Goal: Task Accomplishment & Management: Use online tool/utility

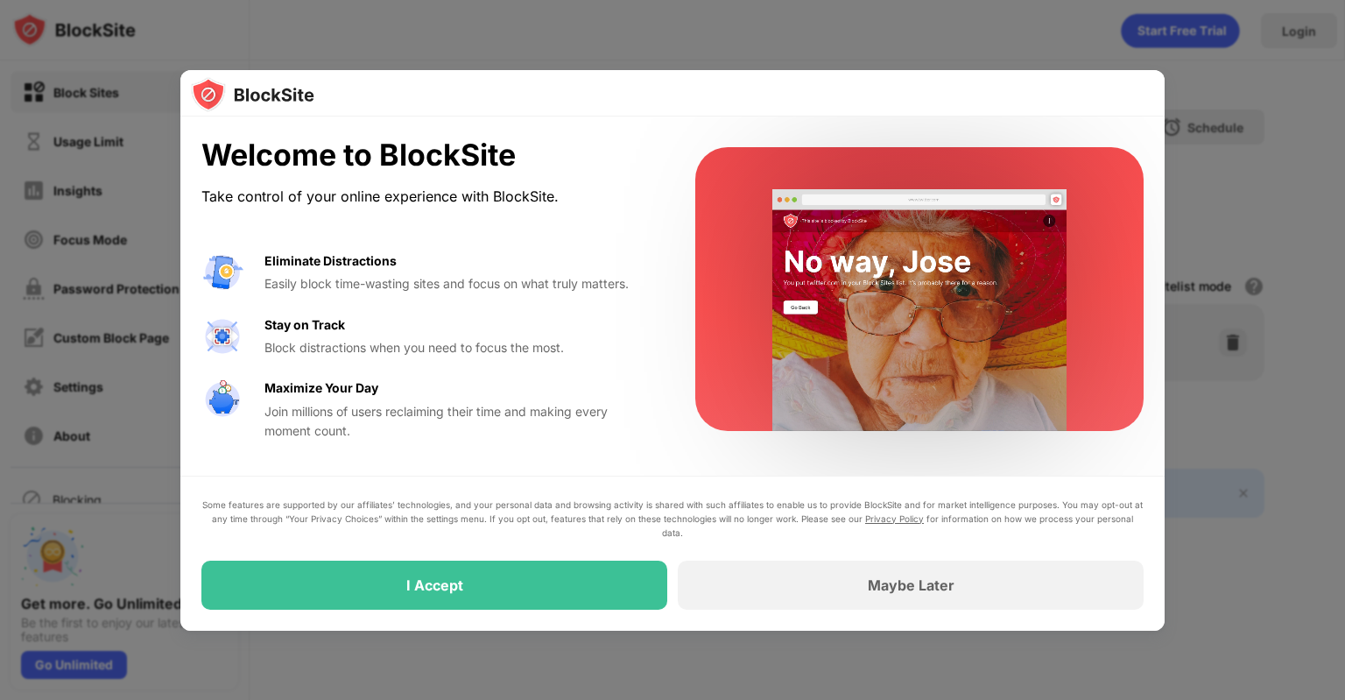
click at [621, 55] on div at bounding box center [672, 350] width 1345 height 700
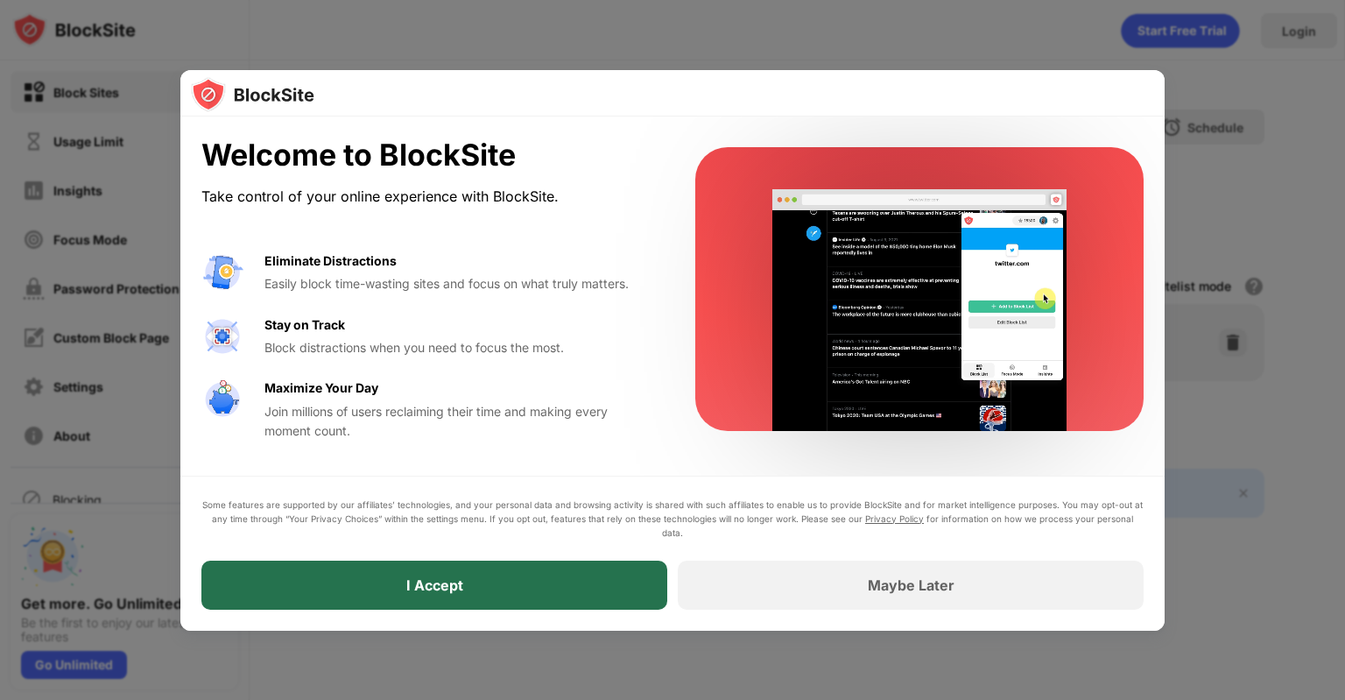
click at [457, 589] on div "I Accept" at bounding box center [434, 585] width 57 height 18
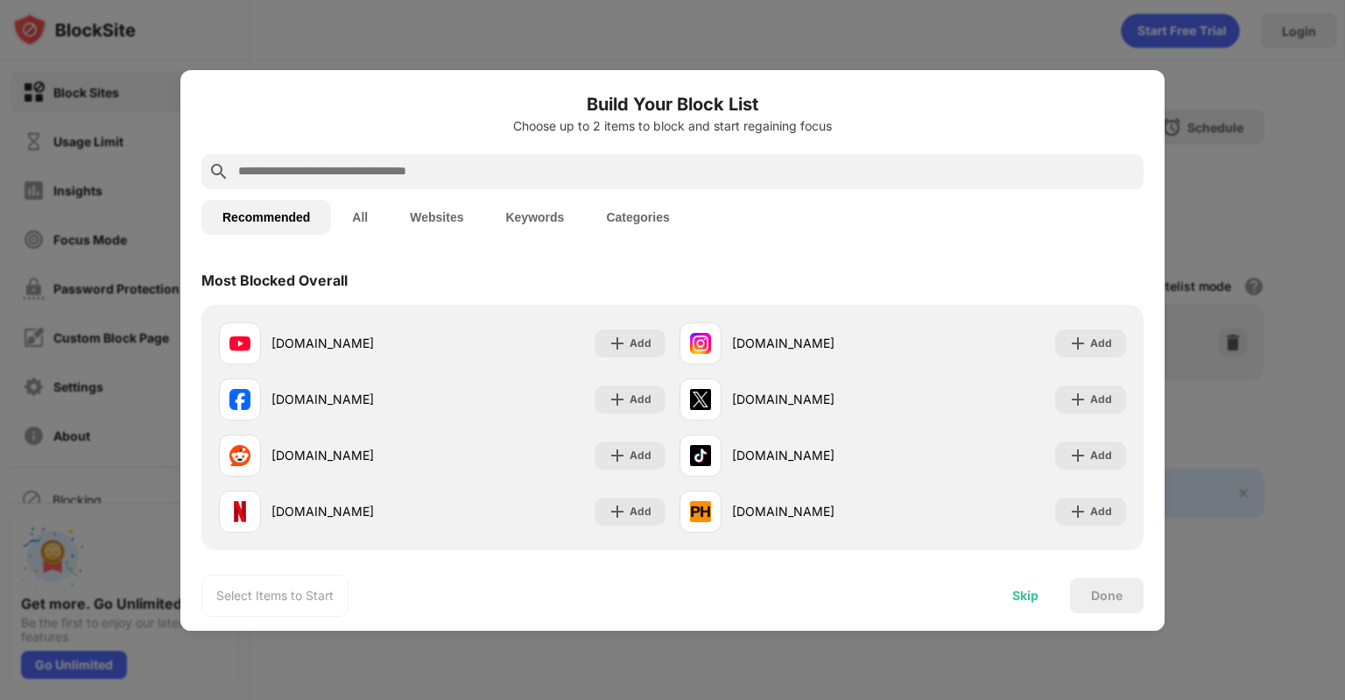
click at [1034, 603] on div "Skip" at bounding box center [1025, 595] width 68 height 35
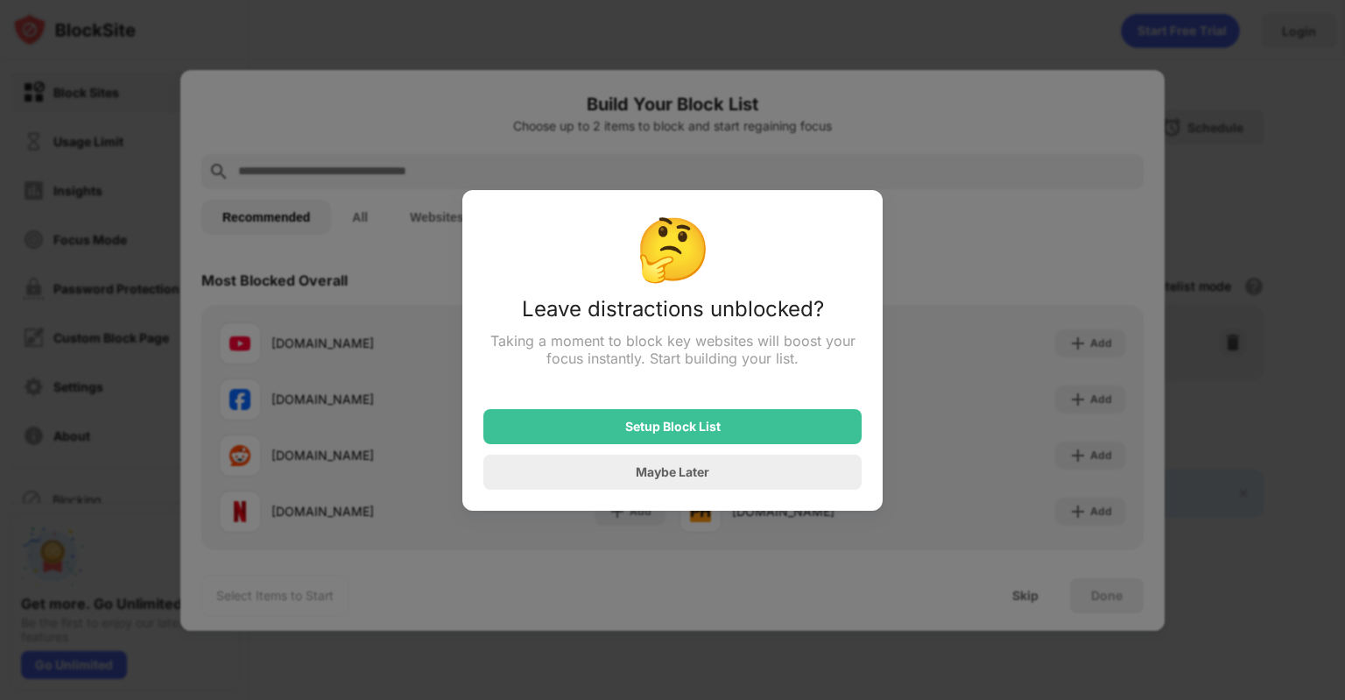
click at [928, 389] on div at bounding box center [672, 350] width 1345 height 700
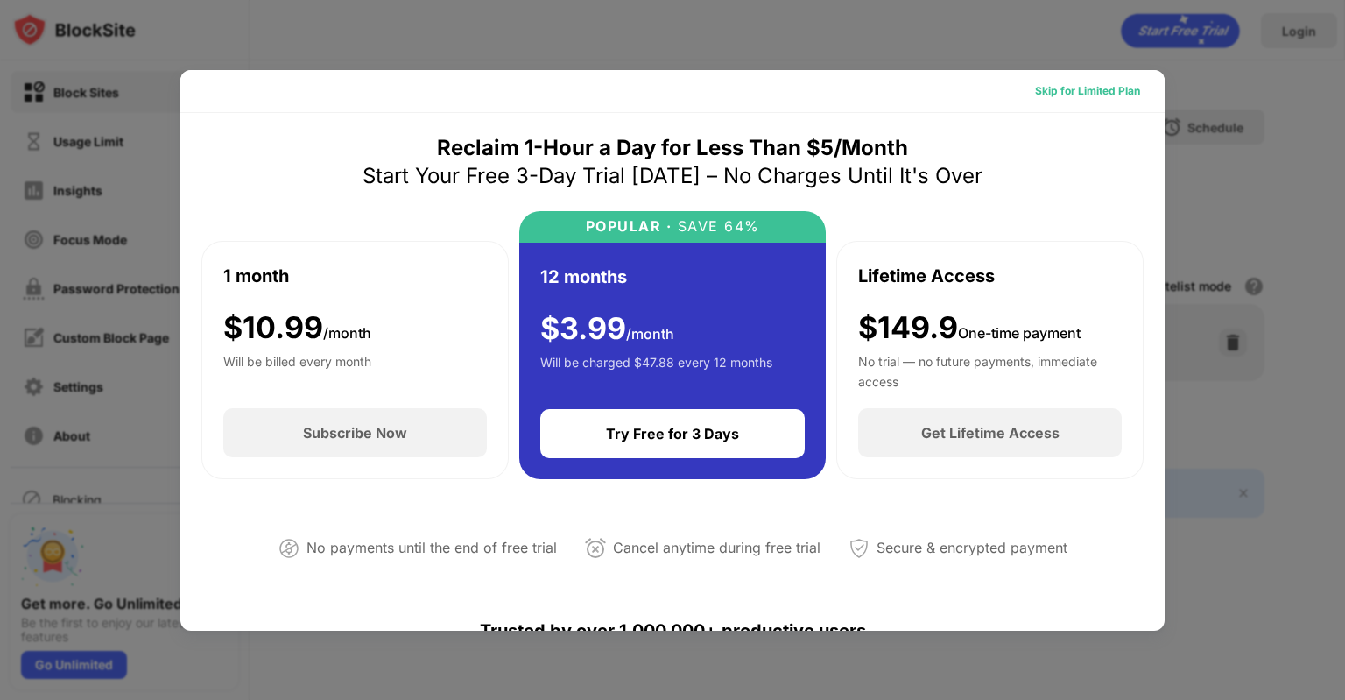
click at [1072, 91] on div "Skip for Limited Plan" at bounding box center [1087, 91] width 105 height 18
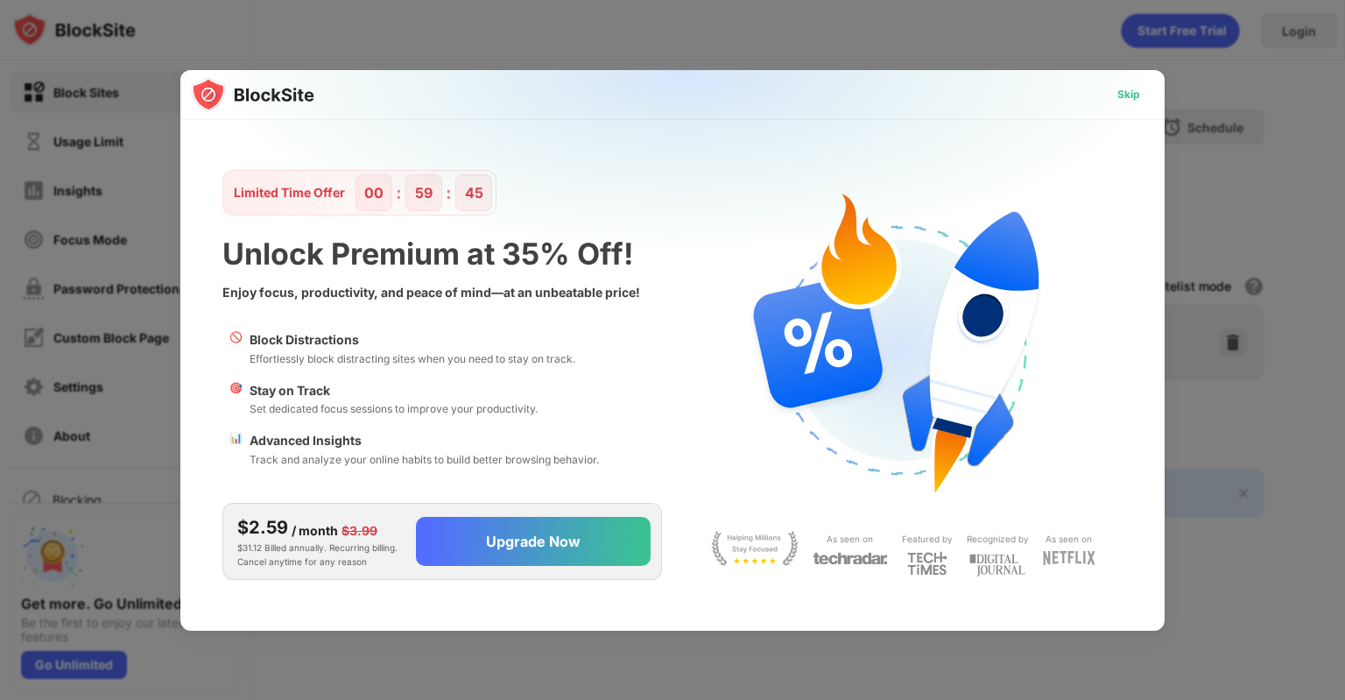
click at [1129, 97] on div "Skip" at bounding box center [1128, 95] width 23 height 18
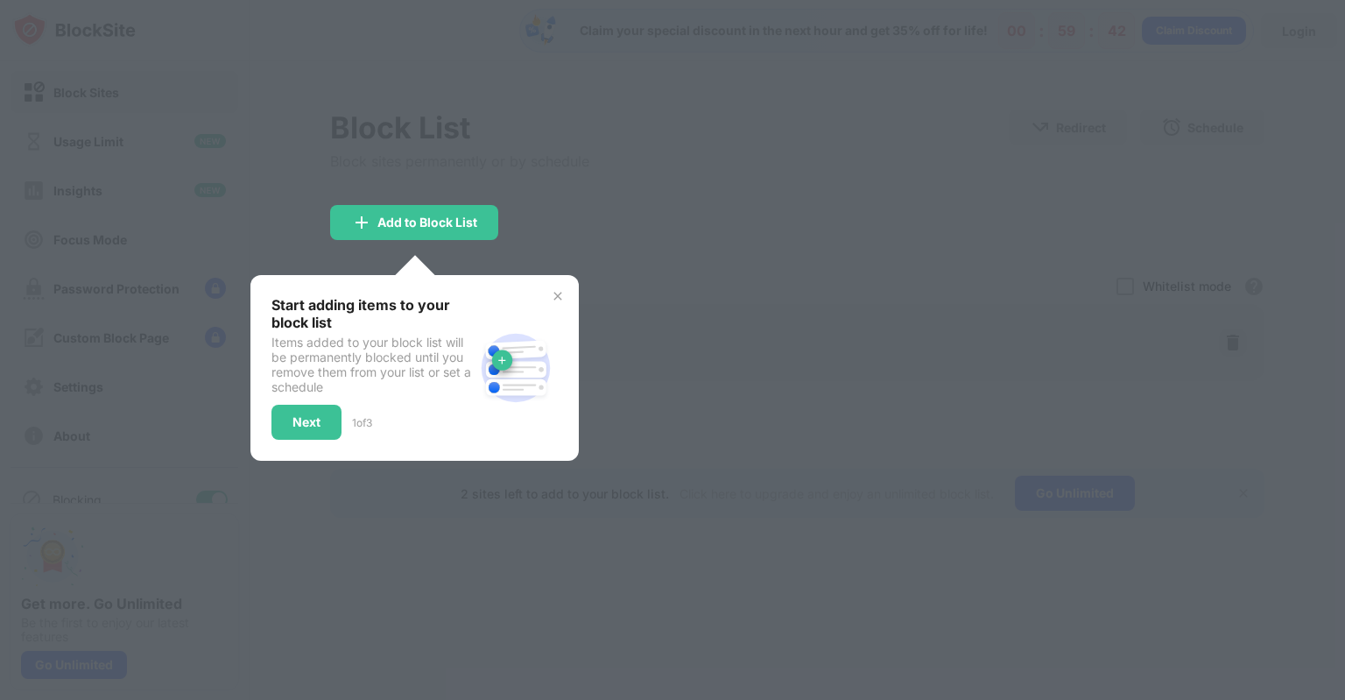
click at [557, 291] on img at bounding box center [558, 296] width 14 height 14
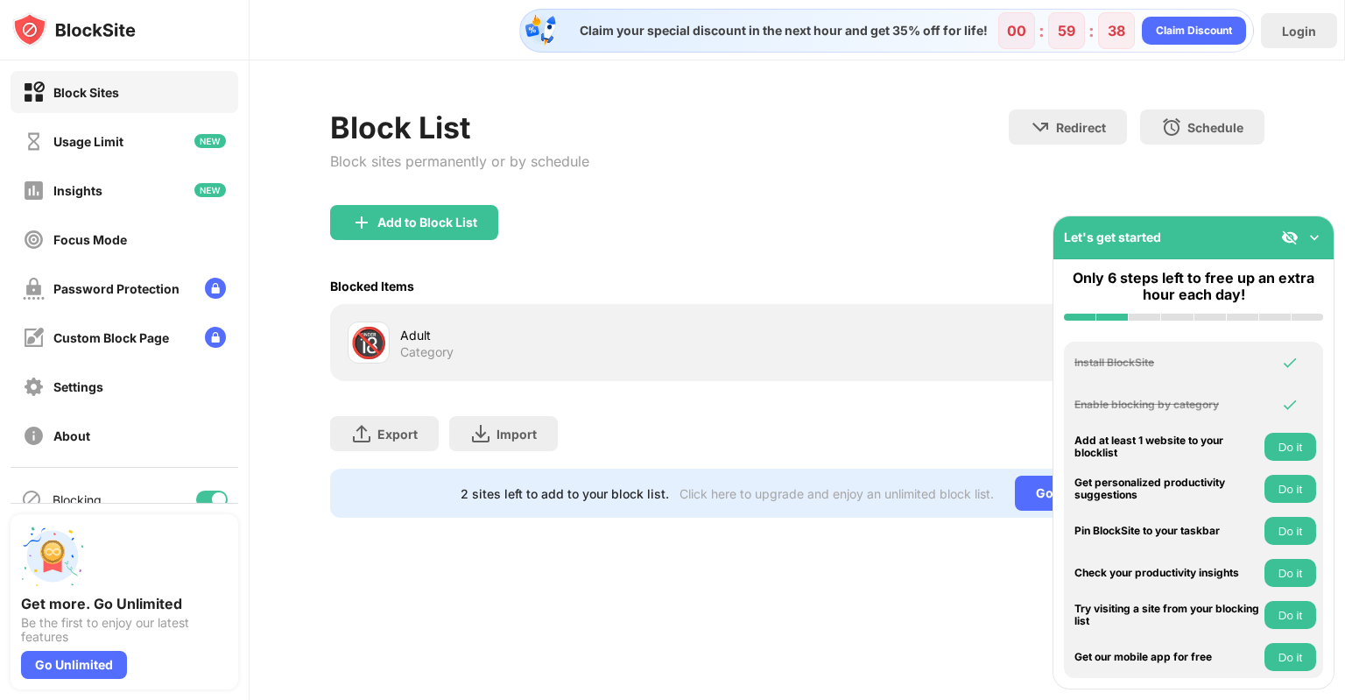
click at [1319, 234] on div "Let's get started" at bounding box center [1194, 237] width 280 height 43
click at [1319, 234] on img at bounding box center [1315, 238] width 18 height 18
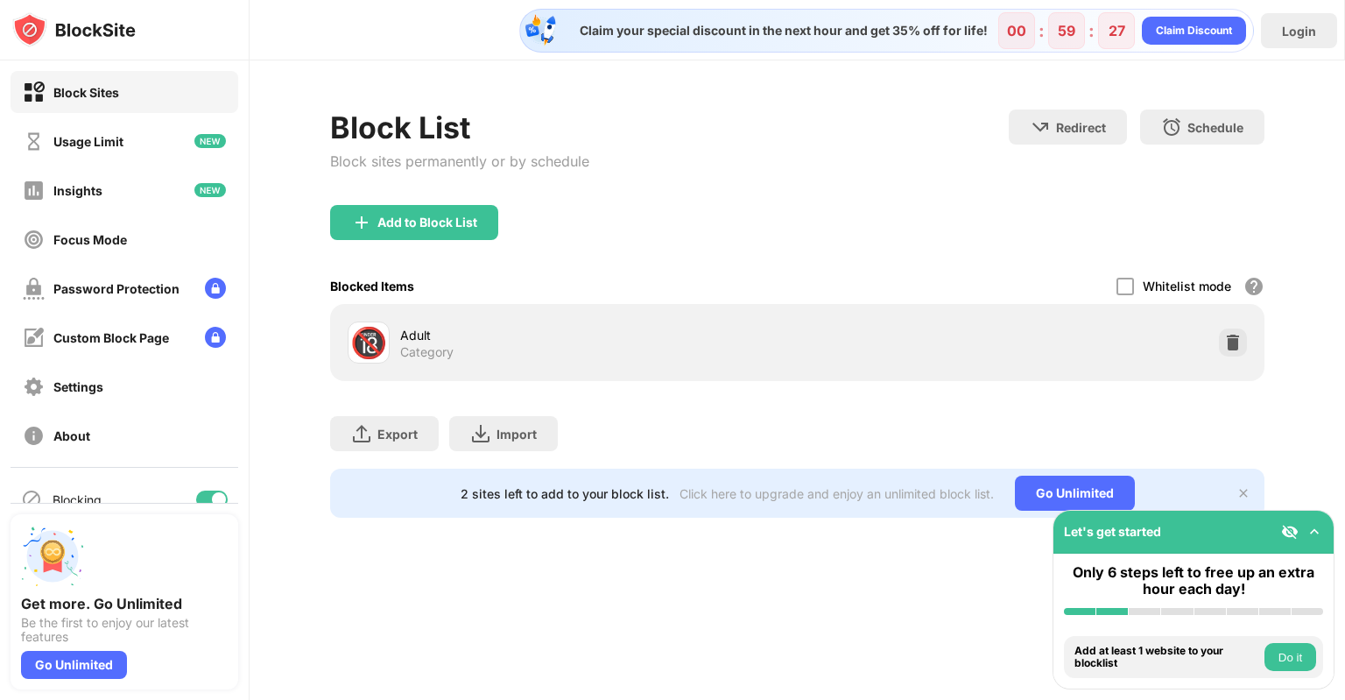
click at [1313, 532] on img at bounding box center [1315, 532] width 18 height 18
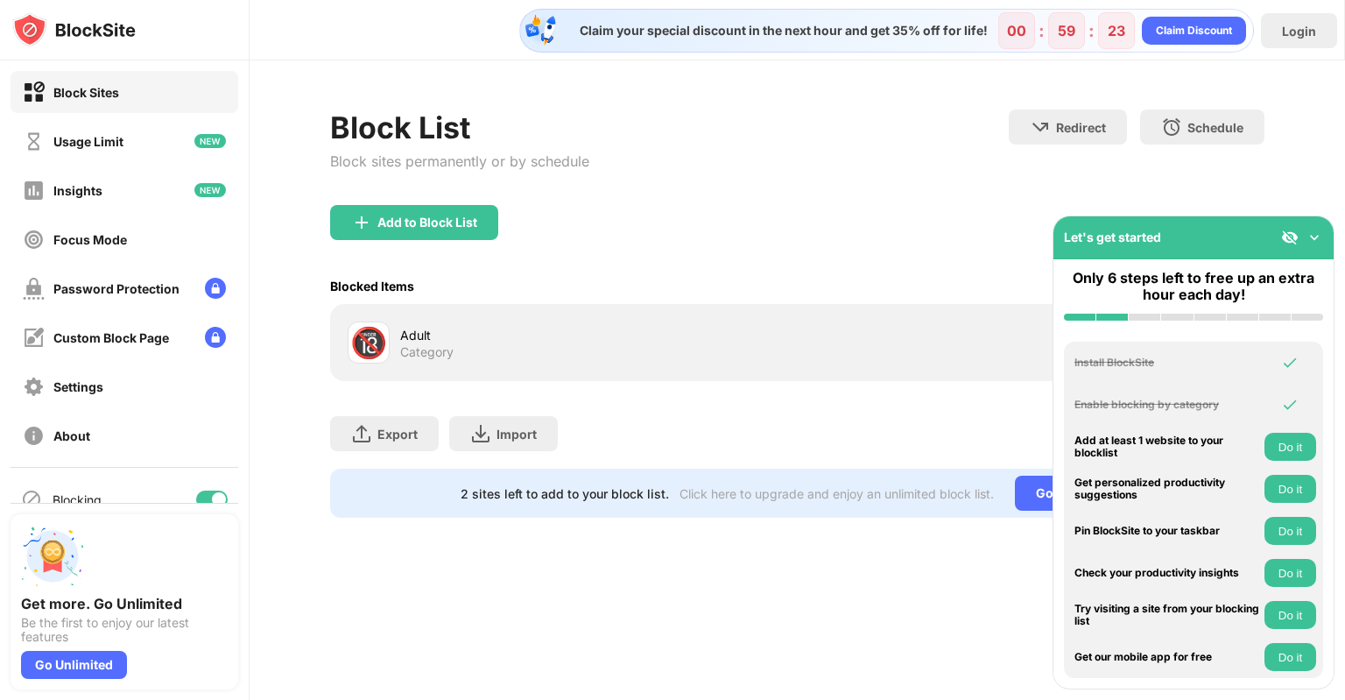
click at [940, 609] on div "Claim your special discount in the next hour and get 35% off for life! 00 : 59 …" at bounding box center [798, 350] width 1096 height 700
click at [1311, 236] on img at bounding box center [1315, 238] width 18 height 18
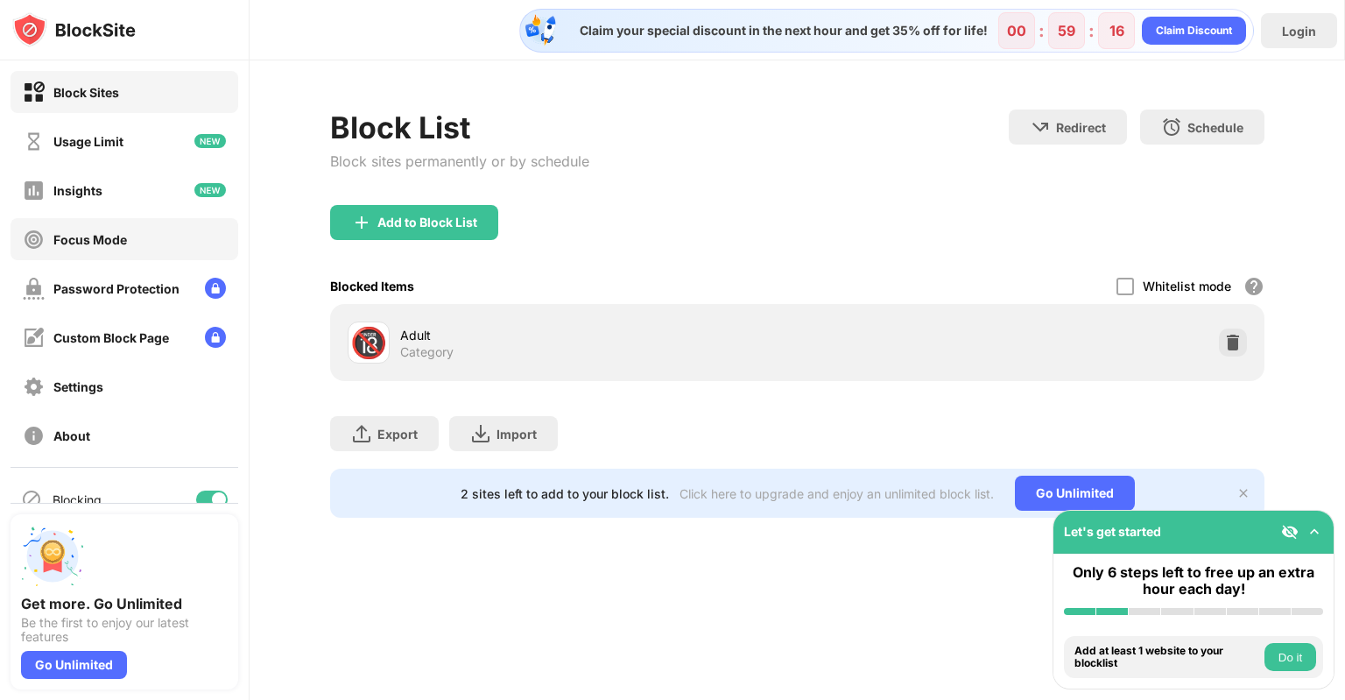
click at [91, 235] on div "Focus Mode" at bounding box center [90, 239] width 74 height 15
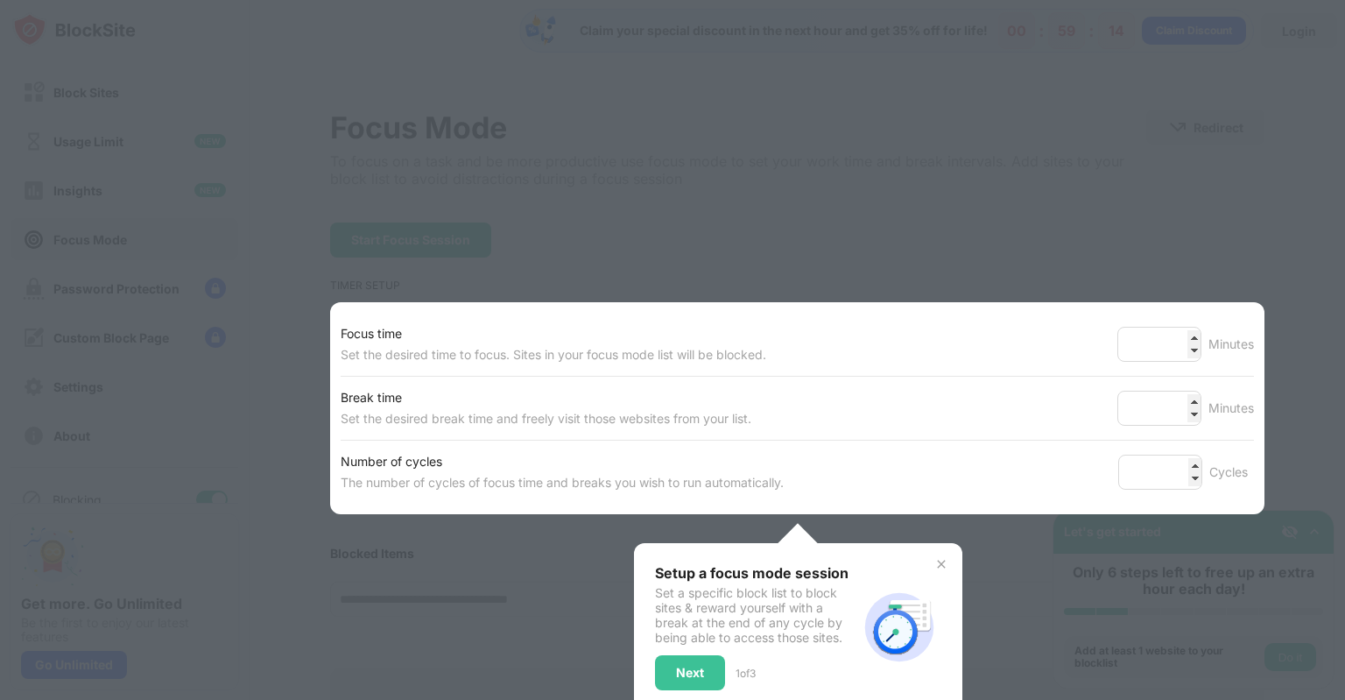
click at [518, 180] on div at bounding box center [672, 350] width 1345 height 700
click at [921, 245] on div at bounding box center [672, 350] width 1345 height 700
drag, startPoint x: 158, startPoint y: 271, endPoint x: 677, endPoint y: 665, distance: 651.9
click at [677, 665] on div "Focus Mode To focus on a task and be more productive use focus mode to set your…" at bounding box center [797, 521] width 934 height 824
click at [677, 666] on div "Next" at bounding box center [690, 673] width 28 height 14
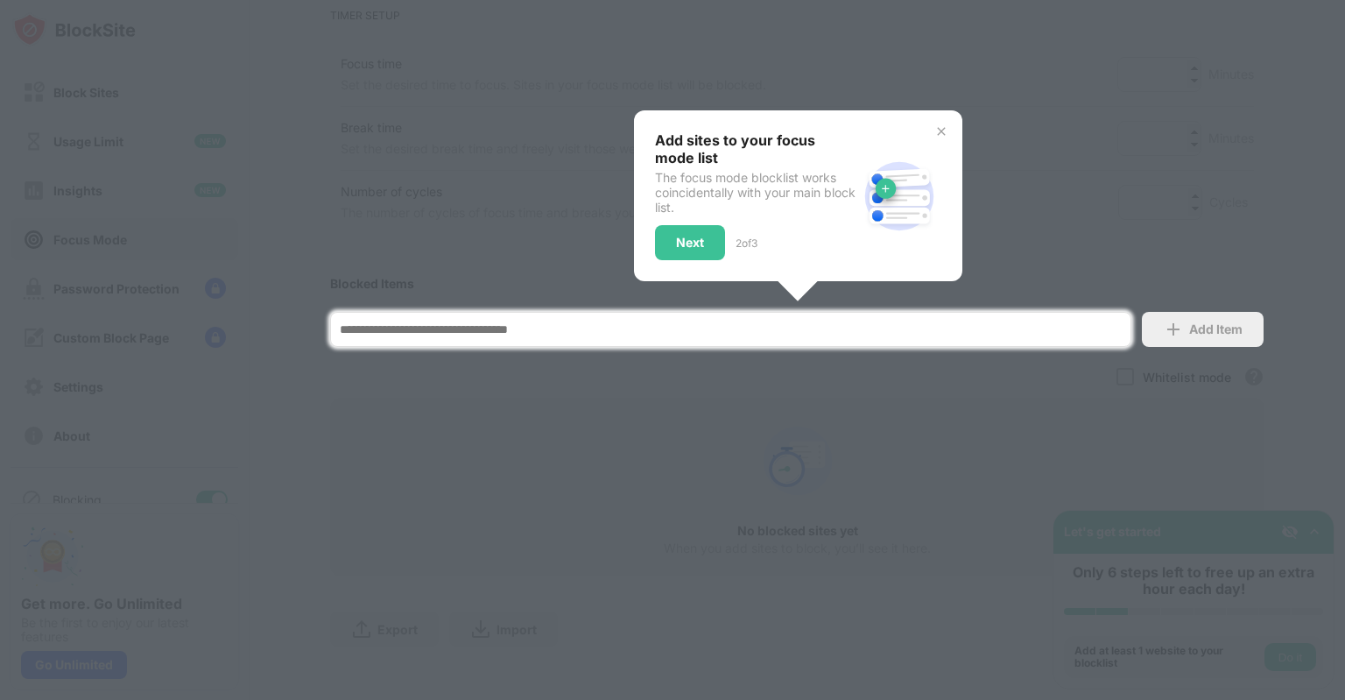
scroll to position [294, 0]
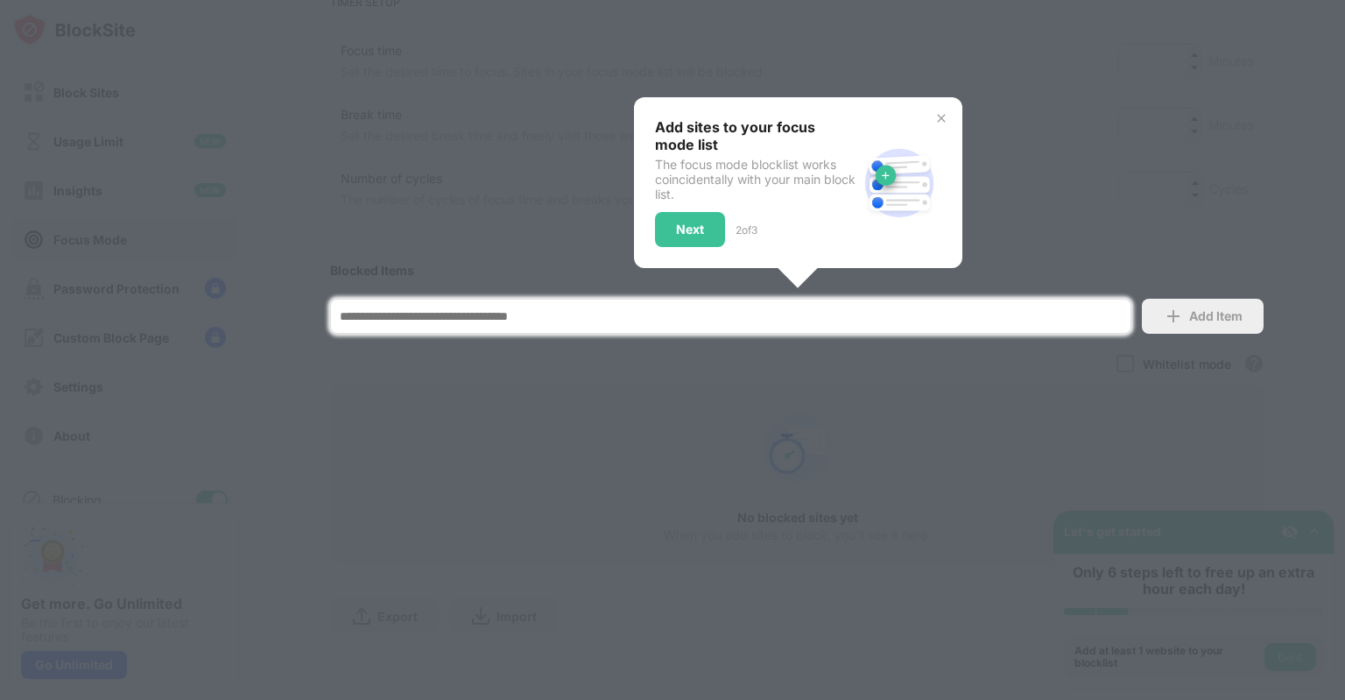
click at [759, 455] on div at bounding box center [672, 350] width 1345 height 700
click at [782, 300] on input at bounding box center [730, 316] width 801 height 35
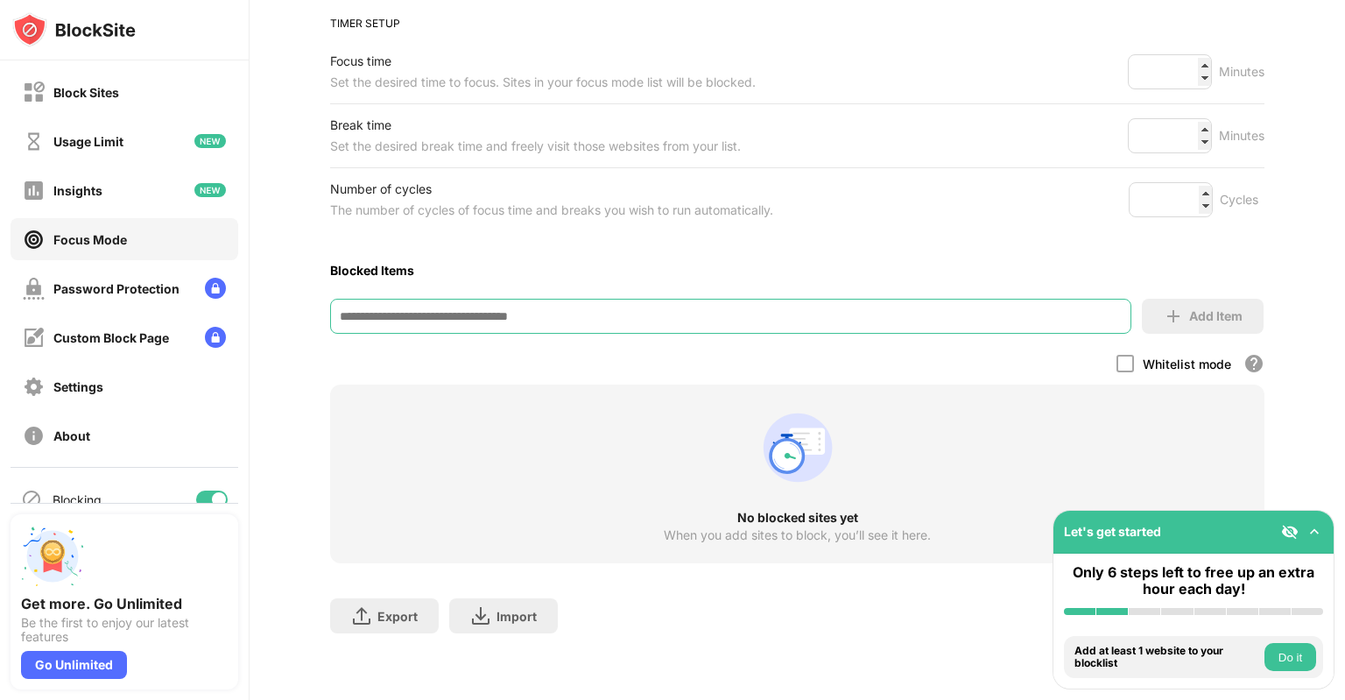
scroll to position [273, 0]
type input "**********"
click at [1170, 299] on div "Add Item" at bounding box center [1203, 316] width 122 height 35
click at [820, 299] on input "**********" at bounding box center [730, 316] width 801 height 35
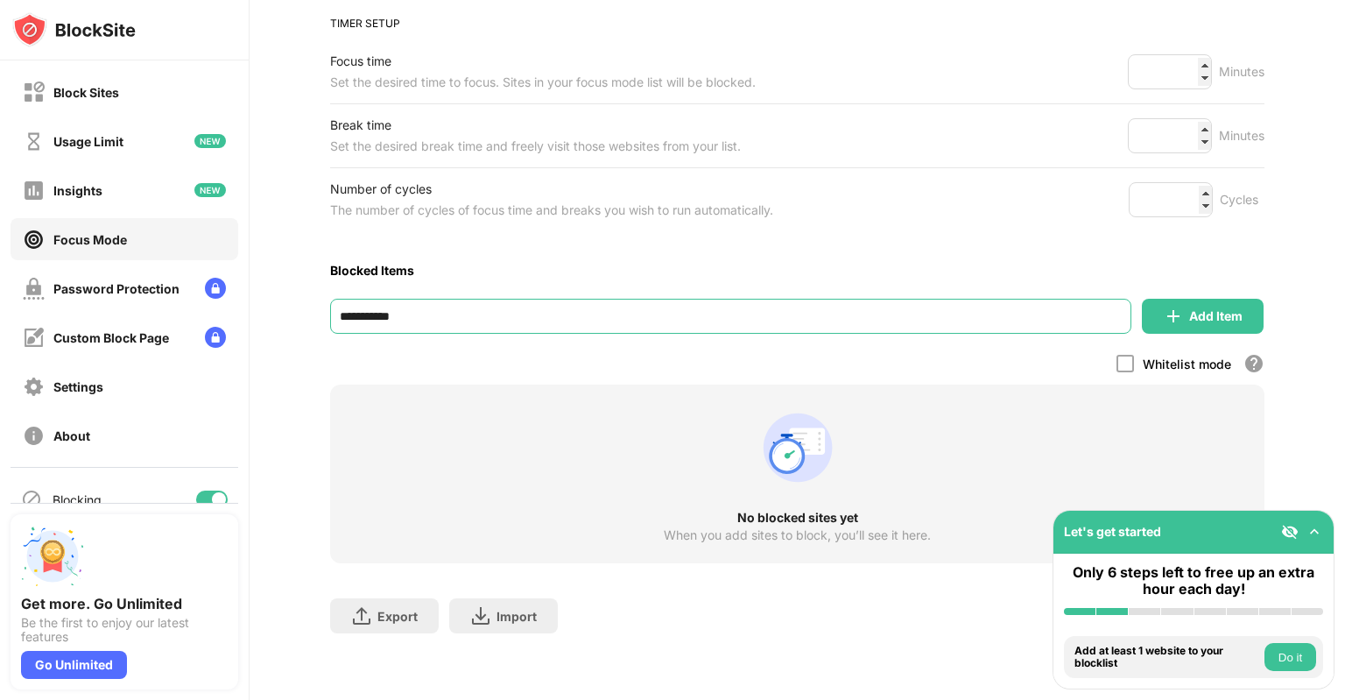
click at [820, 299] on input "**********" at bounding box center [730, 316] width 801 height 35
click at [316, 348] on div "Focus Mode To focus on a task and be more productive use focus mode to set your…" at bounding box center [798, 249] width 1096 height 901
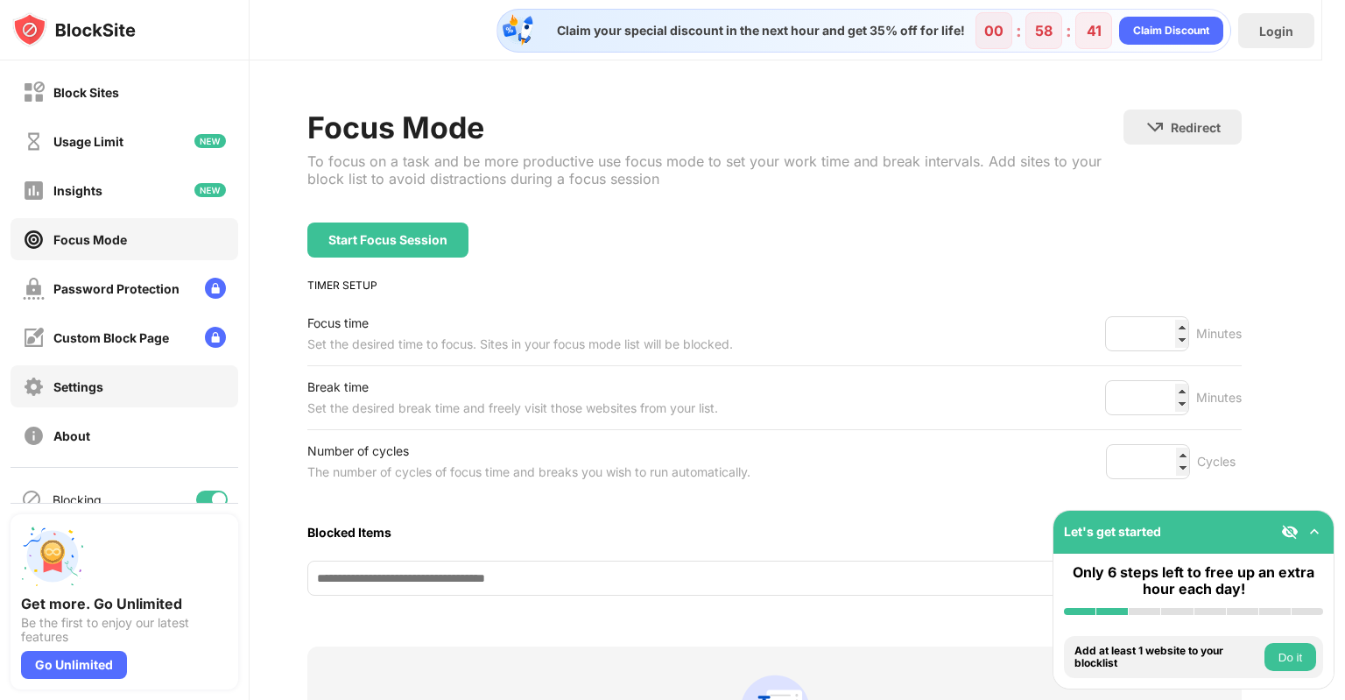
click at [98, 395] on div "Settings" at bounding box center [63, 387] width 81 height 22
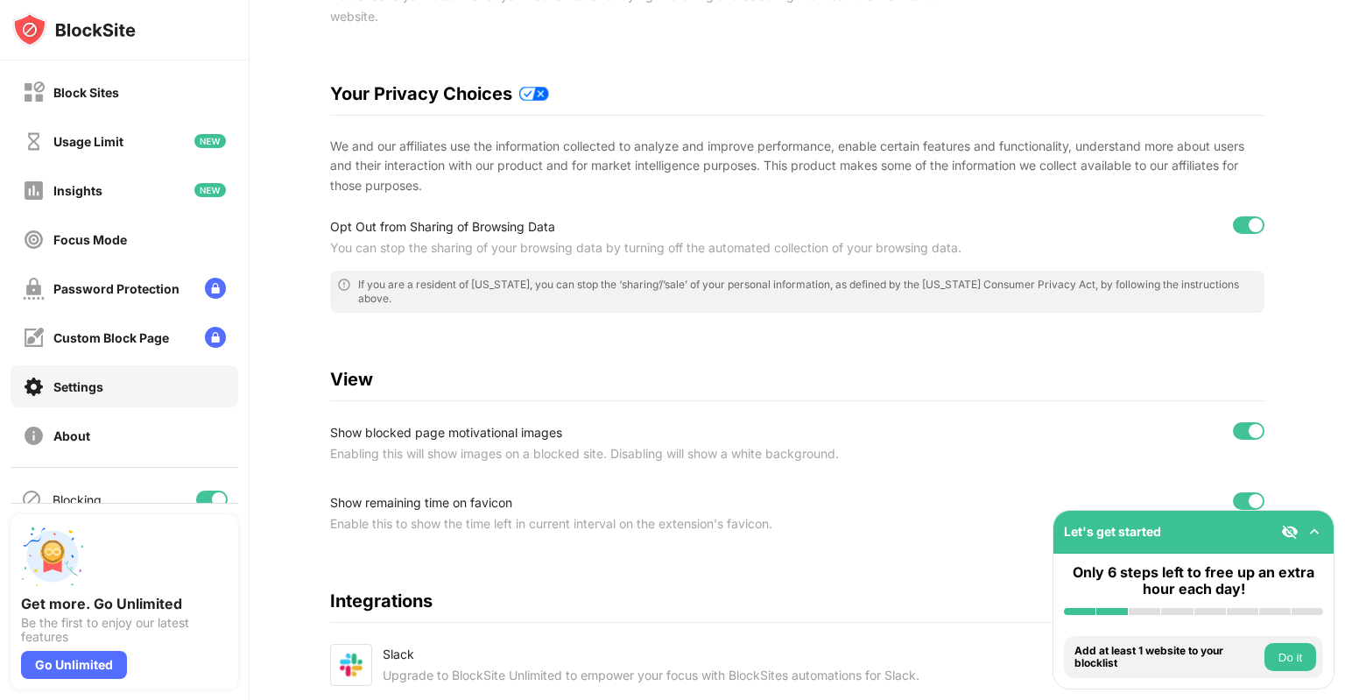
scroll to position [433, 0]
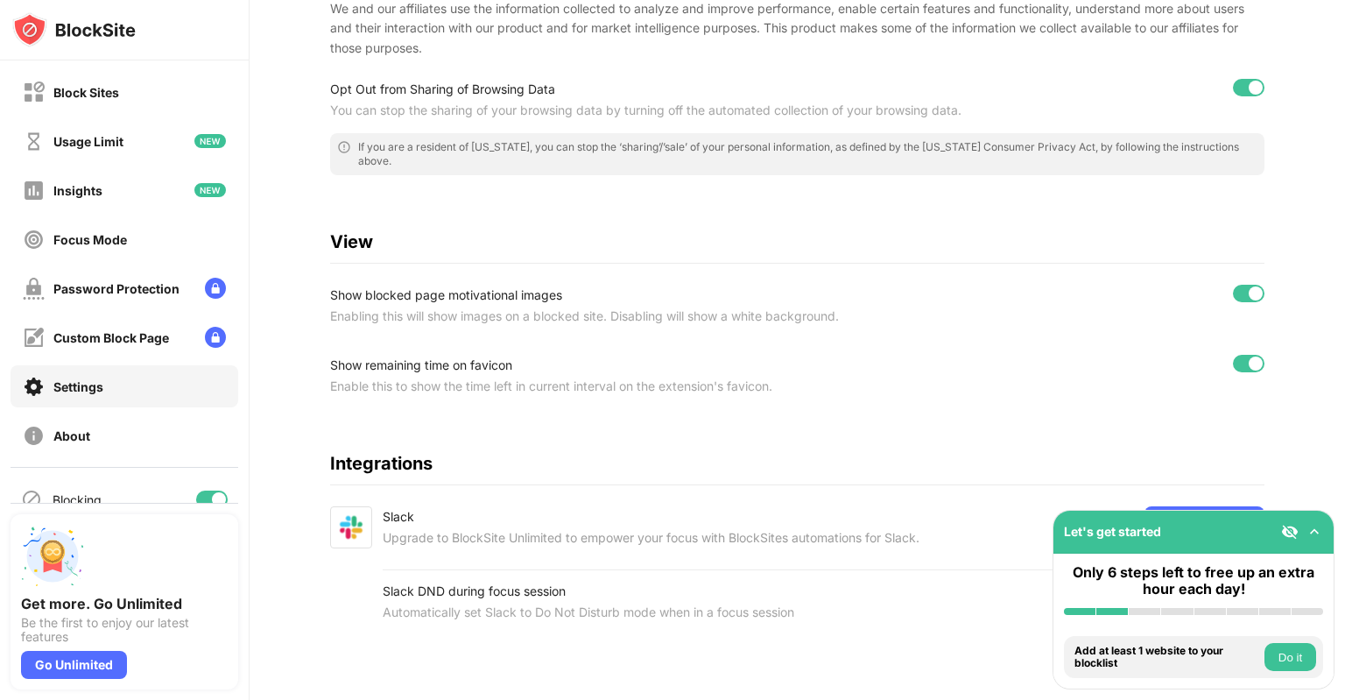
click at [620, 434] on div "Settings Enable in Incognito Mode General Enable BlockSite shortcut option usin…" at bounding box center [797, 170] width 934 height 962
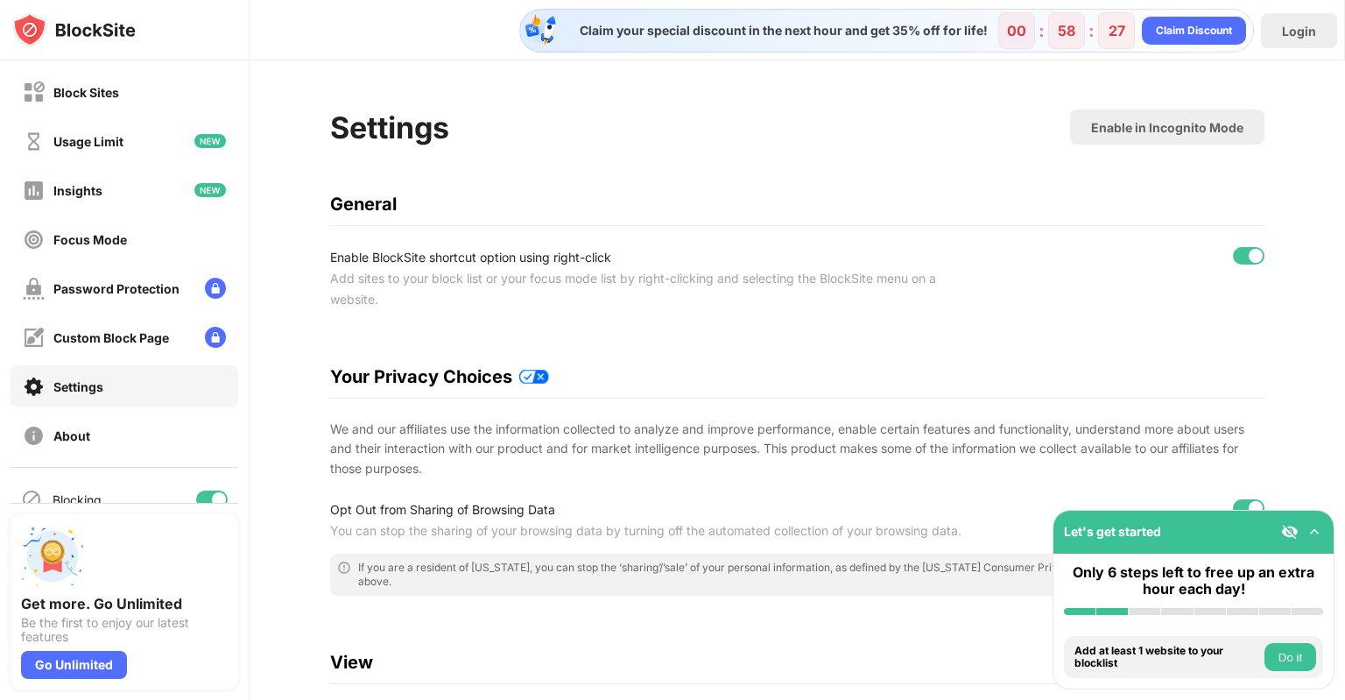
click at [800, 32] on div "Claim your special discount in the next hour and get 35% off for life!" at bounding box center [778, 31] width 419 height 16
click at [94, 90] on div "Block Sites" at bounding box center [86, 92] width 66 height 15
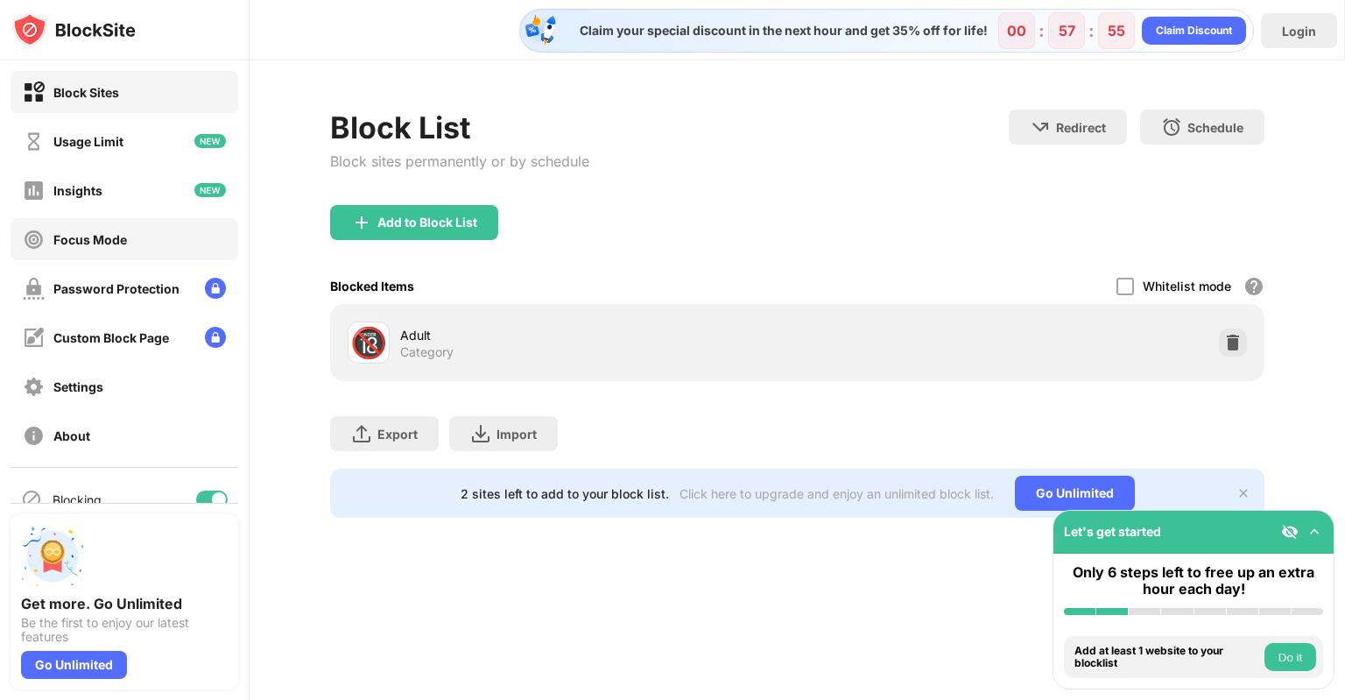
click at [166, 240] on div "Focus Mode" at bounding box center [125, 239] width 228 height 42
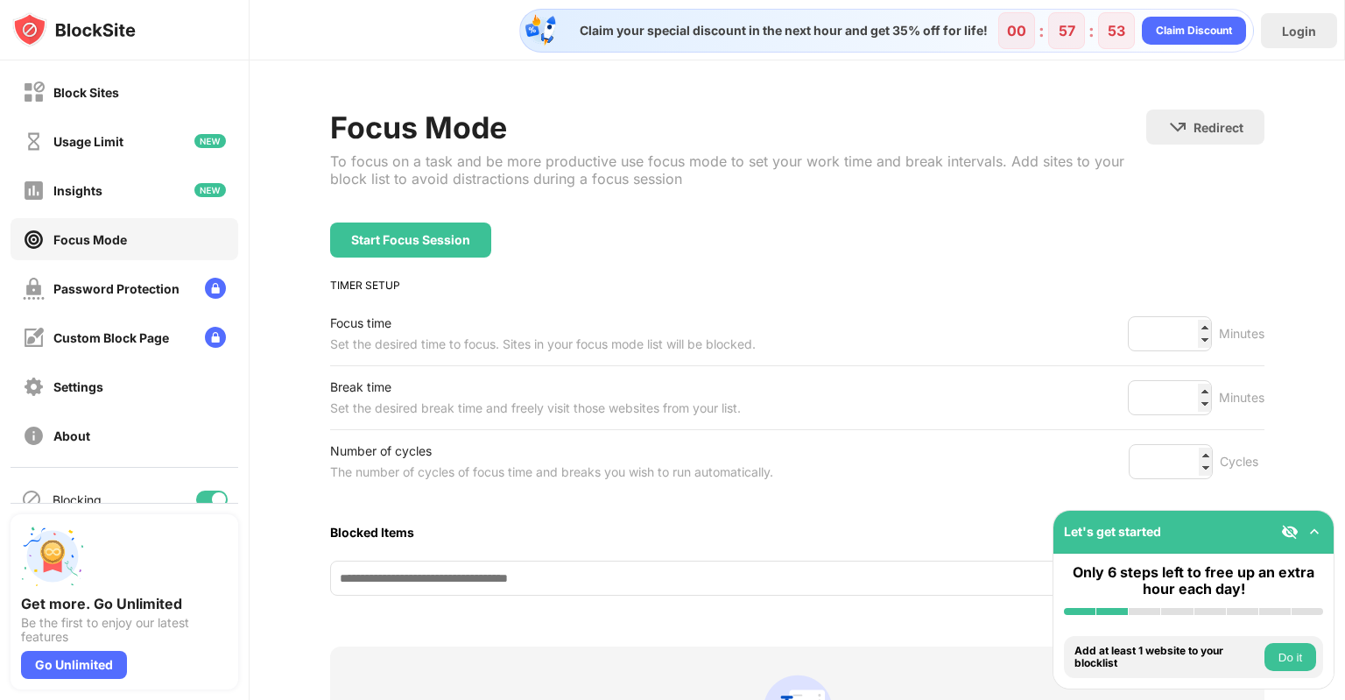
click at [680, 203] on div "Focus Mode To focus on a task and be more productive use focus mode to set your…" at bounding box center [738, 165] width 816 height 113
click at [189, 90] on div "Block Sites" at bounding box center [125, 92] width 228 height 42
